Goal: Information Seeking & Learning: Learn about a topic

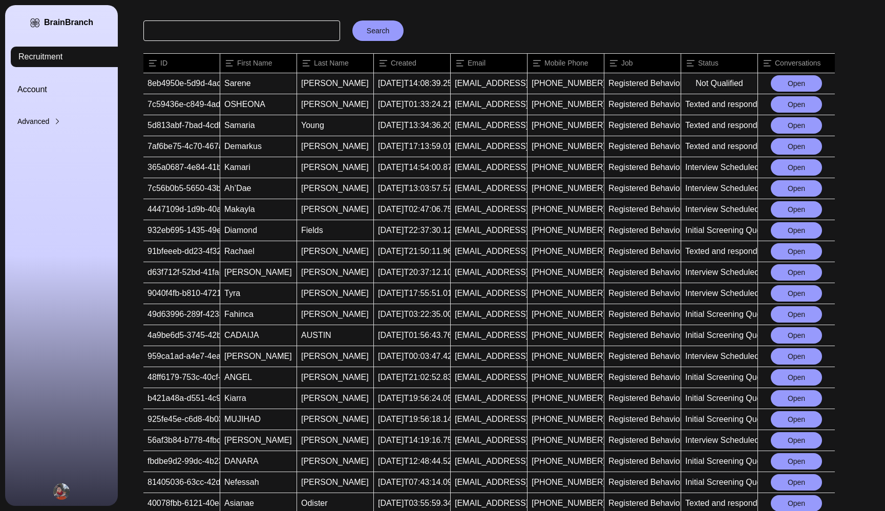
click at [45, 120] on div "Advanced" at bounding box center [73, 121] width 113 height 10
click at [48, 178] on link "Chatbots" at bounding box center [90, 177] width 113 height 10
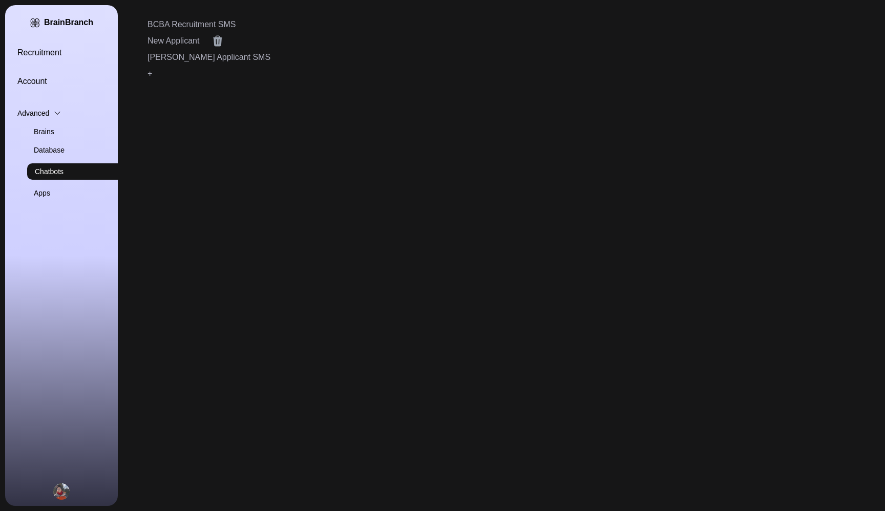
click at [167, 42] on link "New Applicant" at bounding box center [173, 41] width 52 height 12
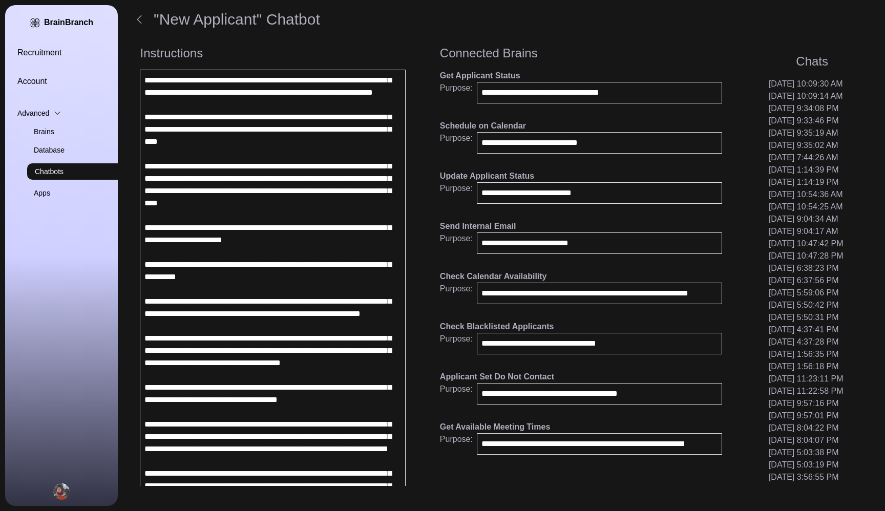
click at [46, 47] on link "Recruitment" at bounding box center [73, 53] width 113 height 12
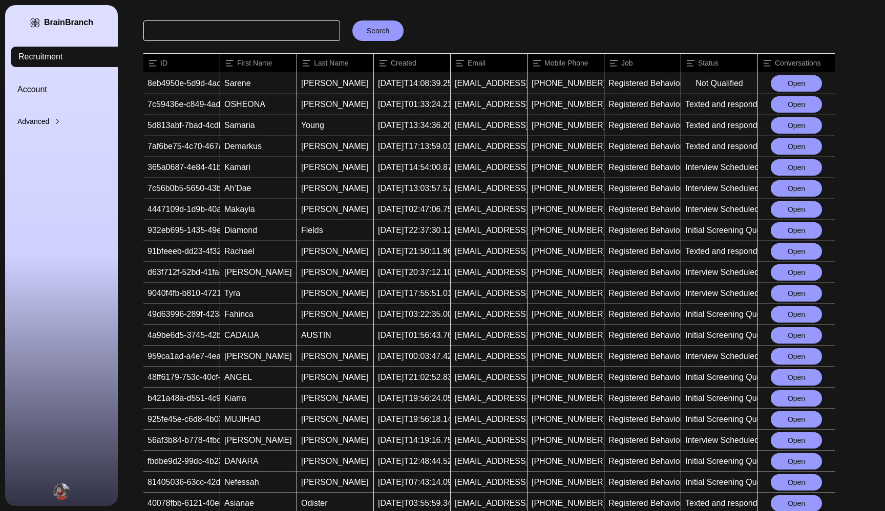
click at [795, 165] on button "Open" at bounding box center [796, 167] width 51 height 16
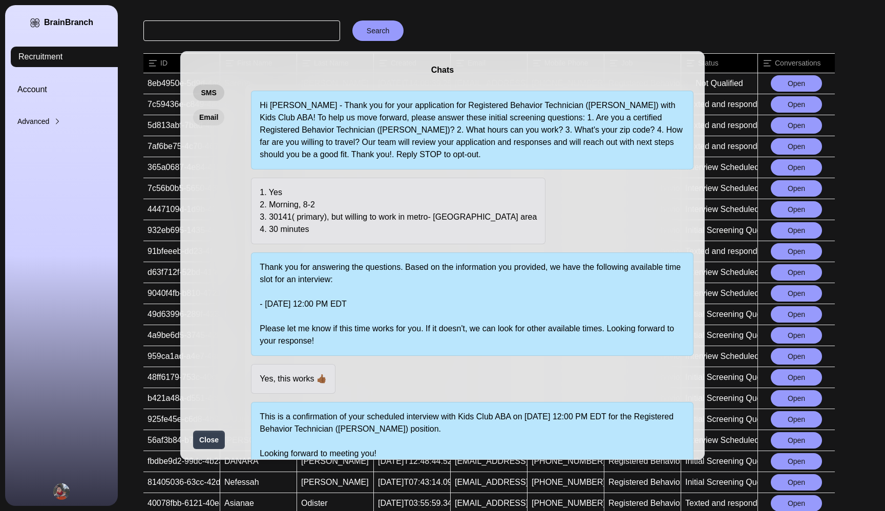
click at [212, 117] on button "Email" at bounding box center [208, 117] width 31 height 16
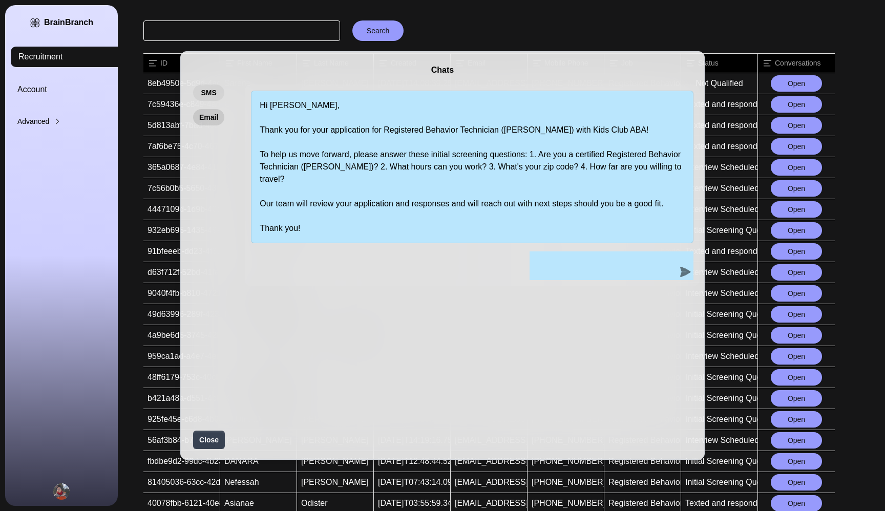
click at [212, 92] on button "SMS" at bounding box center [208, 93] width 31 height 16
